Goal: Transaction & Acquisition: Purchase product/service

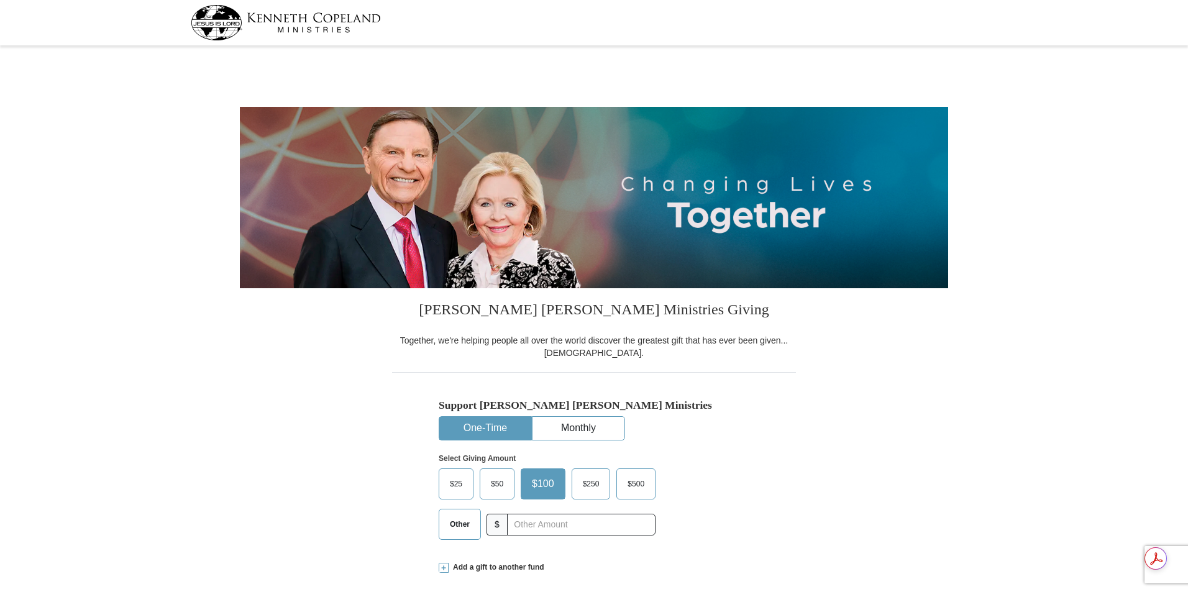
select select "MD"
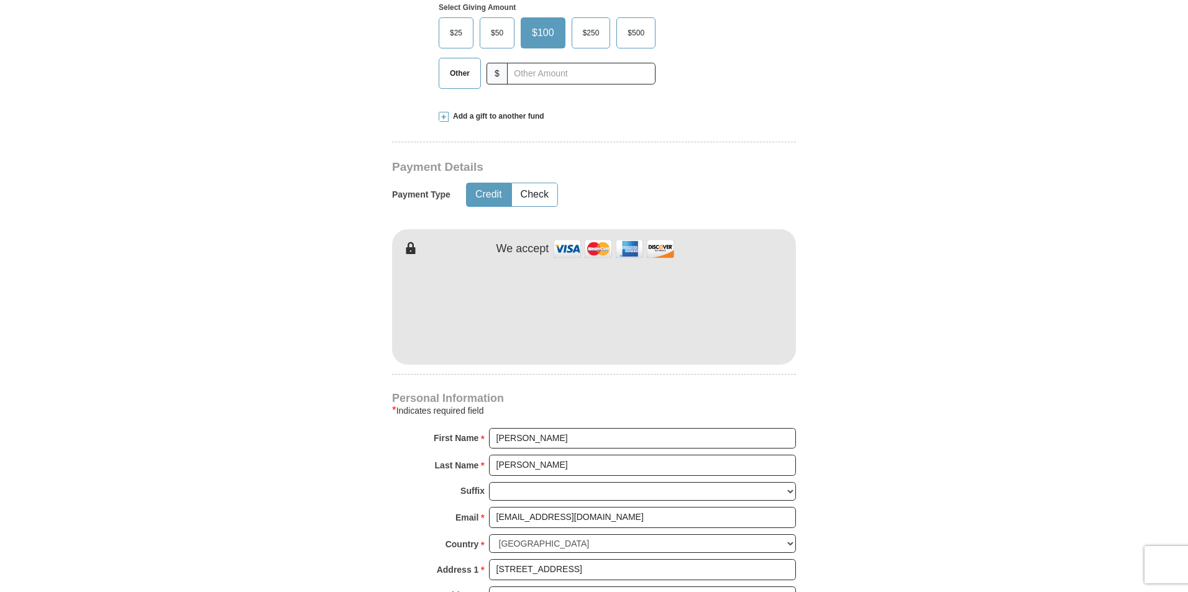
scroll to position [456, 0]
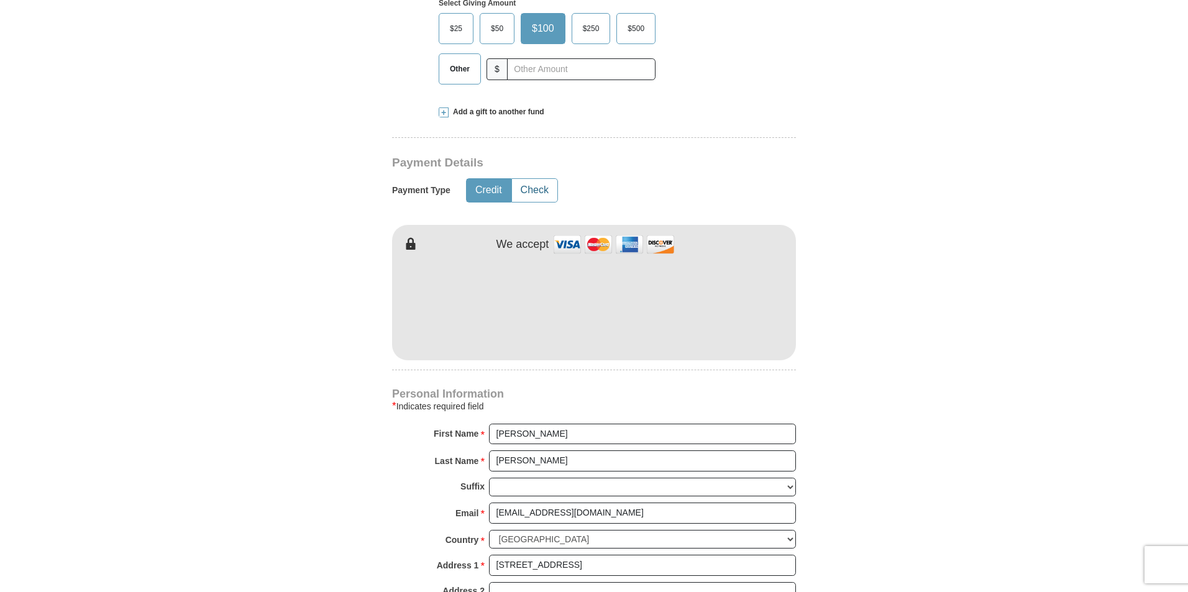
click at [535, 187] on button "Check" at bounding box center [534, 190] width 45 height 23
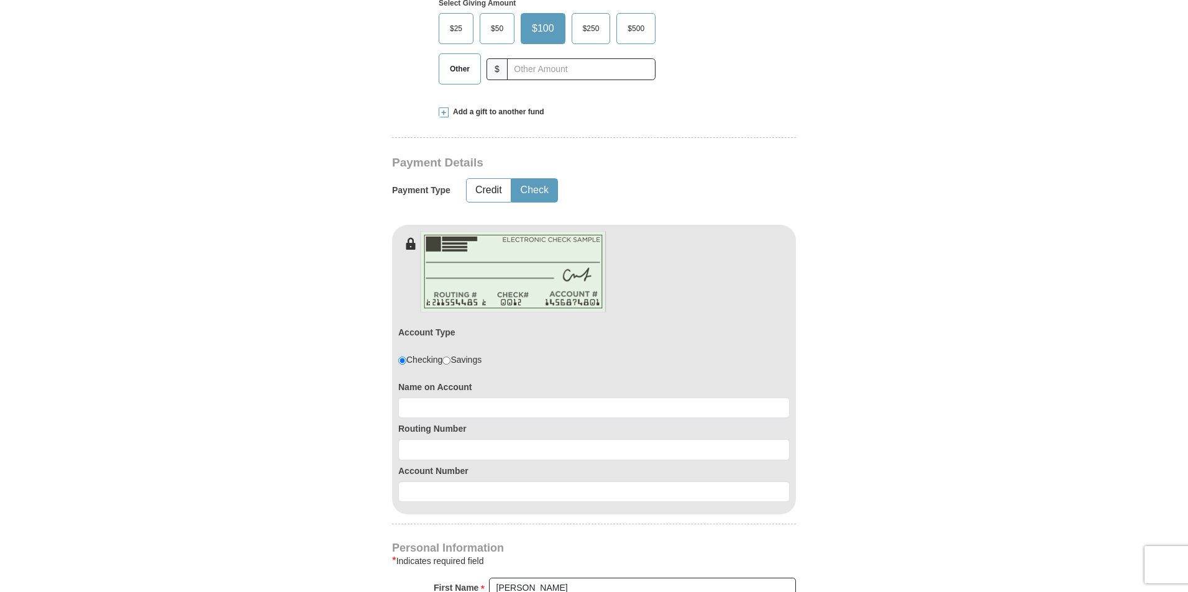
scroll to position [684, 0]
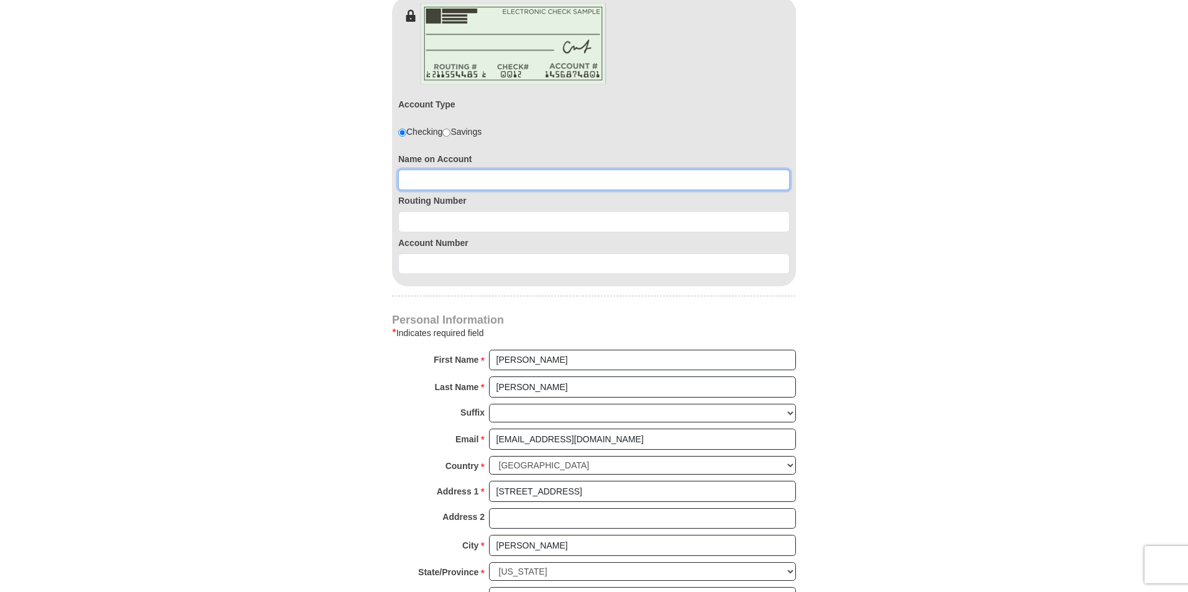
click at [421, 179] on input at bounding box center [594, 180] width 392 height 21
type input "[PERSON_NAME]"
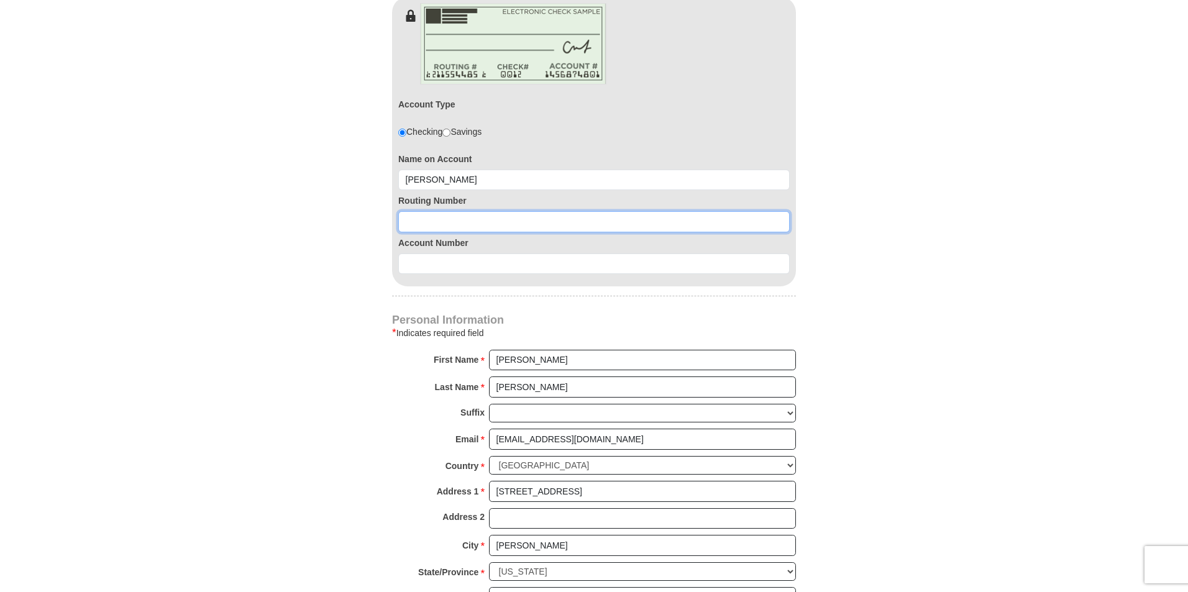
click at [424, 221] on input at bounding box center [594, 221] width 392 height 21
type input "055002707"
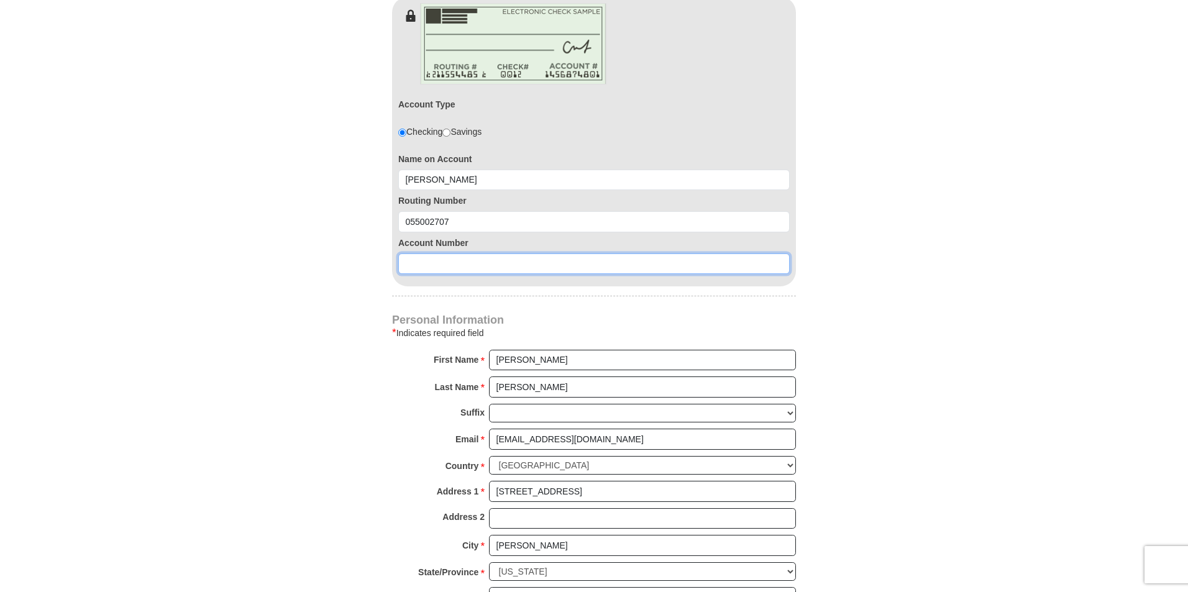
click at [436, 264] on input at bounding box center [594, 264] width 392 height 21
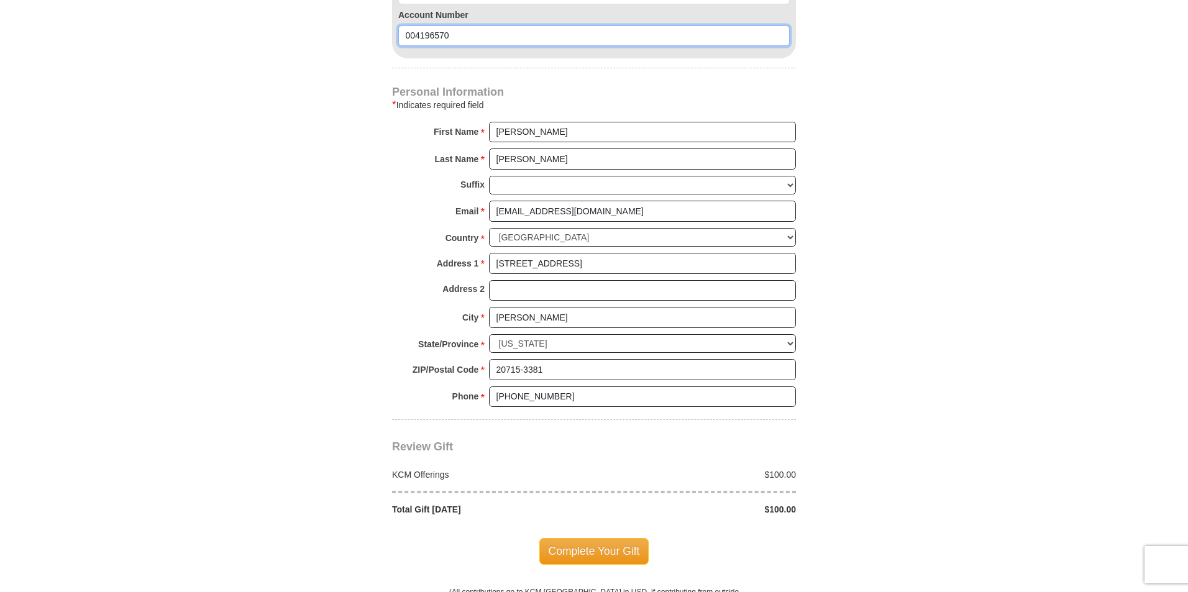
scroll to position [1139, 0]
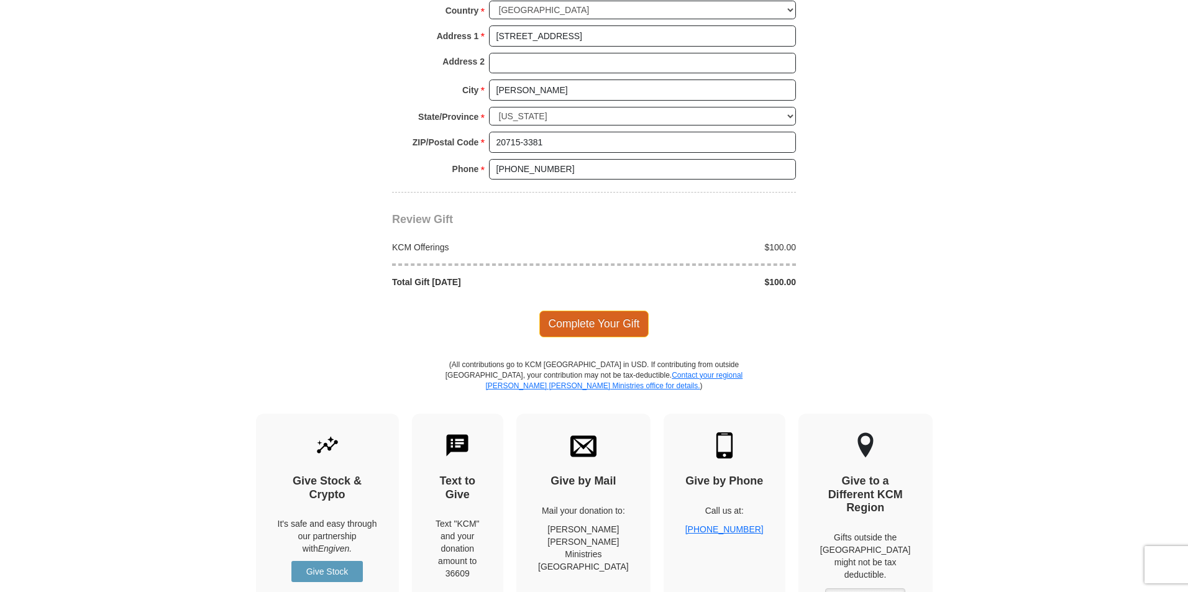
type input "004196570"
click at [602, 320] on span "Complete Your Gift" at bounding box center [594, 324] width 110 height 26
